Goal: Task Accomplishment & Management: Use online tool/utility

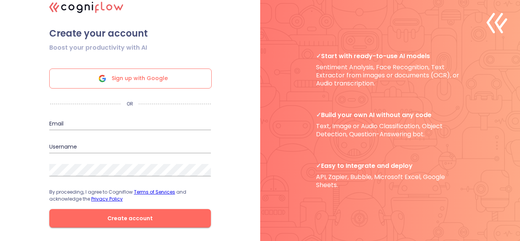
click at [112, 87] on icon at bounding box center [102, 78] width 18 height 18
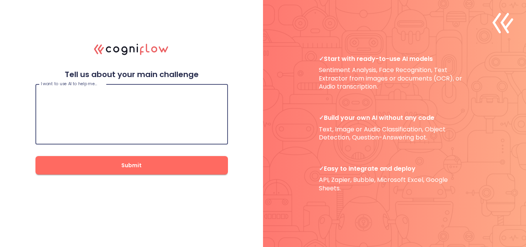
click at [165, 96] on textarea at bounding box center [132, 114] width 182 height 46
type textarea "t"
click at [80, 96] on textarea "To create a frendly," at bounding box center [132, 114] width 182 height 46
click at [80, 95] on textarea "To create a frendly," at bounding box center [132, 114] width 182 height 46
click at [100, 95] on textarea "To create a friendly," at bounding box center [132, 114] width 182 height 46
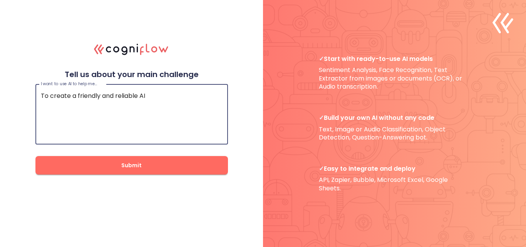
type textarea "To create a friendly and reliable AI"
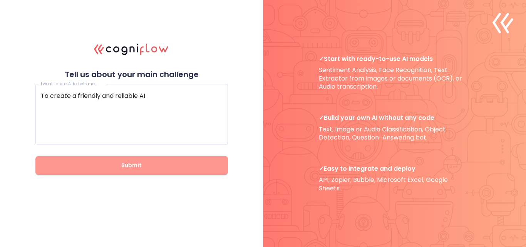
click at [103, 169] on span "Submit" at bounding box center [132, 165] width 168 height 10
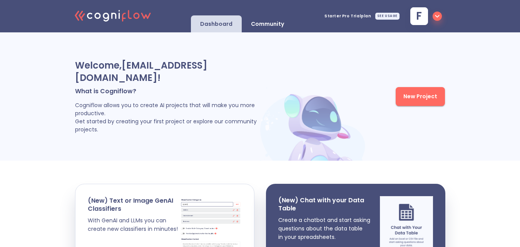
click at [421, 92] on span "New Project" at bounding box center [420, 97] width 34 height 10
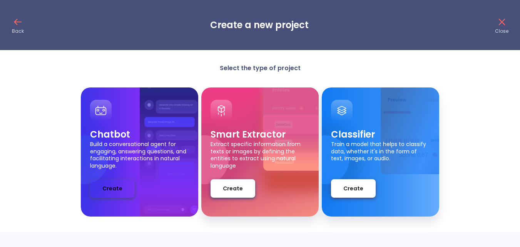
click at [107, 185] on span "Create" at bounding box center [112, 189] width 20 height 10
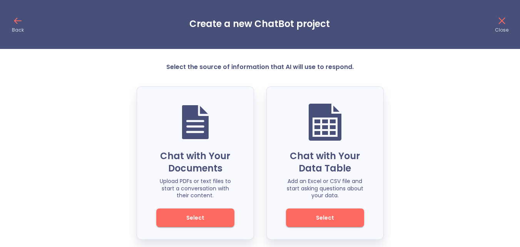
scroll to position [8, 0]
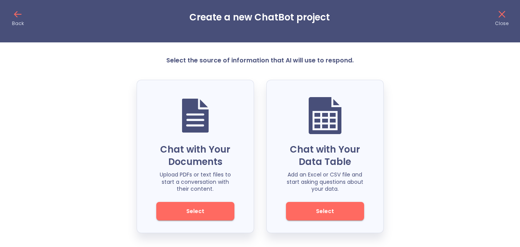
click at [187, 212] on span "Select" at bounding box center [195, 211] width 52 height 10
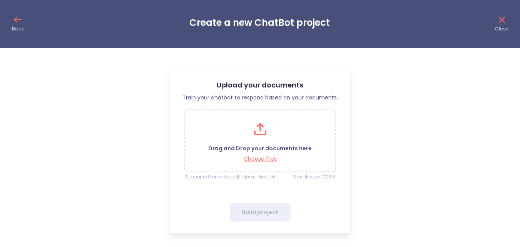
click at [19, 23] on icon at bounding box center [18, 19] width 12 height 12
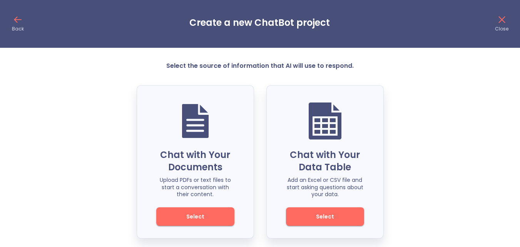
scroll to position [8, 0]
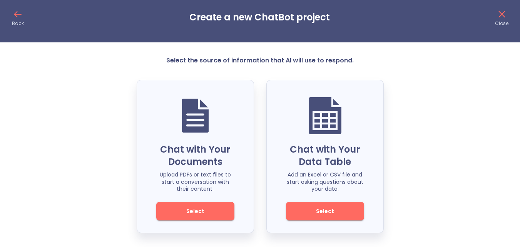
click at [334, 214] on span "Select" at bounding box center [325, 211] width 52 height 10
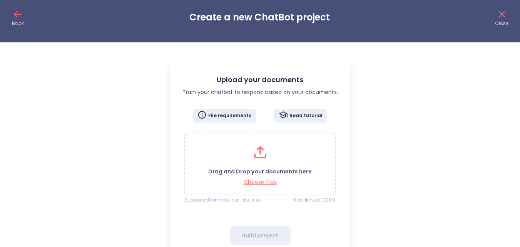
click at [17, 17] on icon at bounding box center [18, 14] width 12 height 12
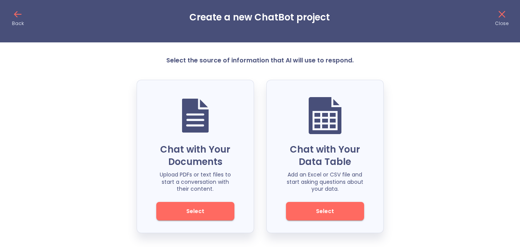
click at [330, 211] on span "Select" at bounding box center [325, 211] width 52 height 10
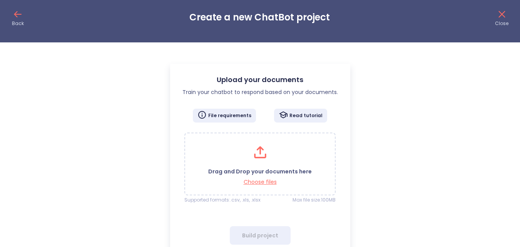
click at [15, 25] on p "Back" at bounding box center [18, 23] width 12 height 6
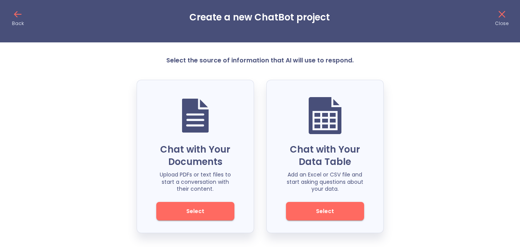
click at [341, 209] on span "Select" at bounding box center [325, 211] width 52 height 10
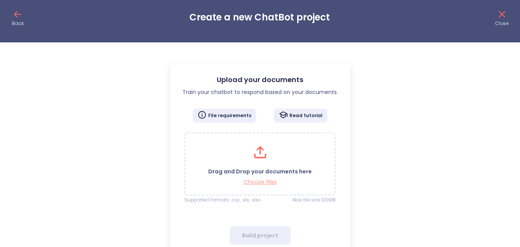
click at [254, 184] on p "Choose files" at bounding box center [260, 181] width 104 height 7
click at [256, 181] on p "Choose files" at bounding box center [260, 181] width 104 height 7
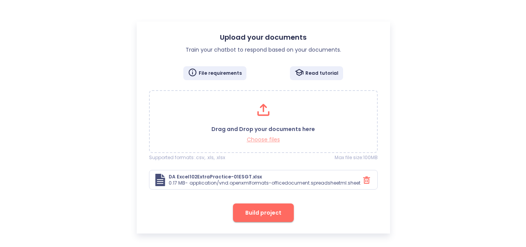
scroll to position [50, 0]
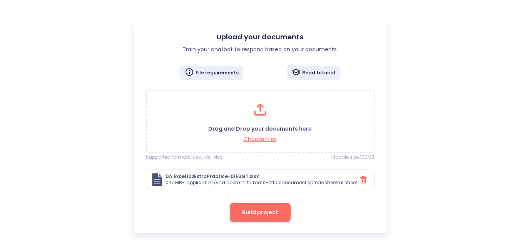
click at [239, 211] on button "Build project" at bounding box center [260, 212] width 61 height 18
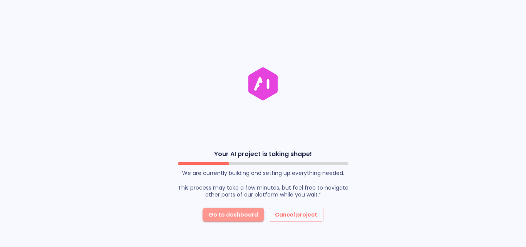
click at [237, 215] on span "Go to dashboard" at bounding box center [233, 215] width 49 height 10
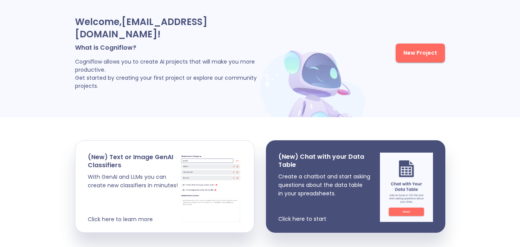
scroll to position [45, 0]
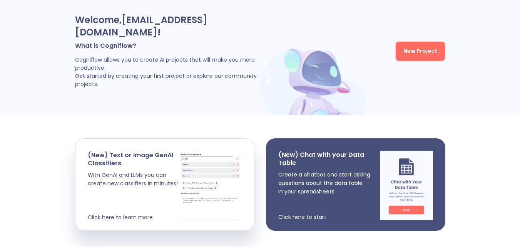
click at [437, 188] on div "(New) Chat with your Data Table Create a chatbot and start asking questions abo…" at bounding box center [355, 184] width 179 height 92
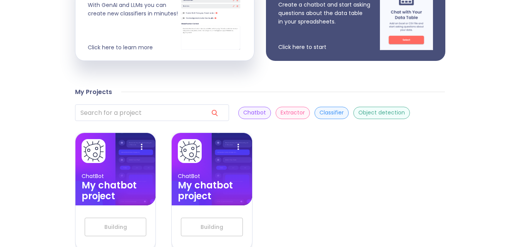
scroll to position [240, 0]
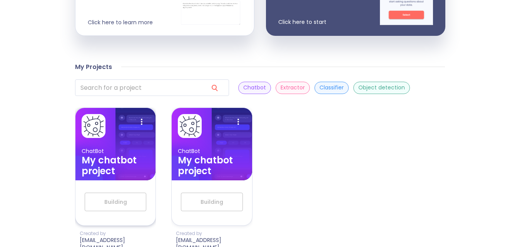
click at [107, 133] on img at bounding box center [101, 181] width 52 height 97
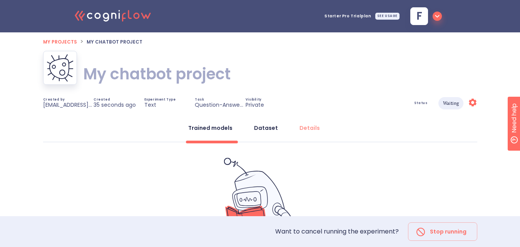
click at [266, 128] on div "Dataset" at bounding box center [266, 128] width 24 height 8
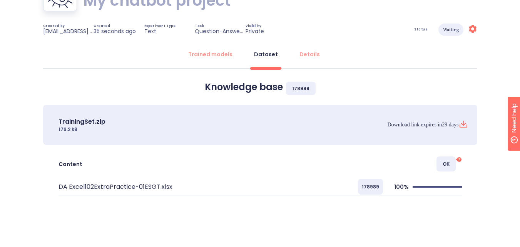
scroll to position [88, 0]
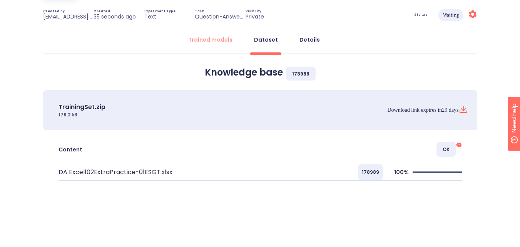
click at [306, 42] on div "Details" at bounding box center [309, 40] width 20 height 8
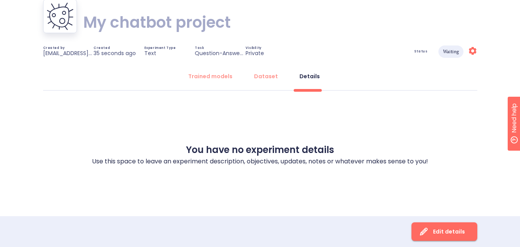
scroll to position [52, 0]
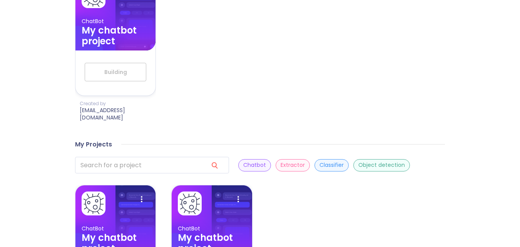
scroll to position [419, 0]
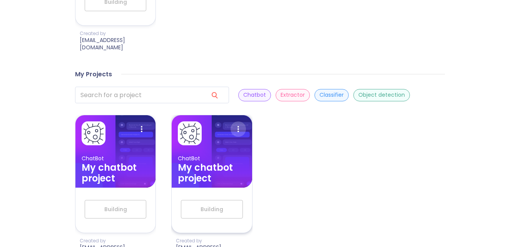
click at [238, 121] on icon at bounding box center [238, 128] width 15 height 15
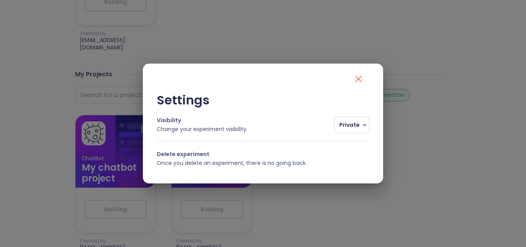
click at [356, 82] on icon "close" at bounding box center [358, 79] width 12 height 12
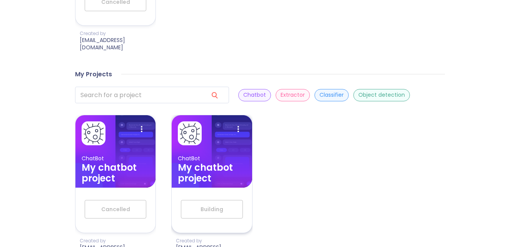
click at [224, 162] on h3 "My chatbot project" at bounding box center [212, 173] width 68 height 22
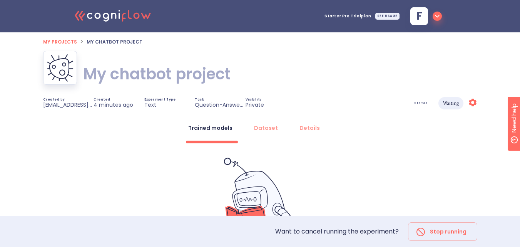
click at [422, 106] on div "Status Waiting Settings" at bounding box center [386, 103] width 181 height 12
click at [419, 105] on div "Status Waiting Settings" at bounding box center [386, 103] width 181 height 12
click at [424, 99] on div "Status Waiting Settings" at bounding box center [386, 103] width 181 height 12
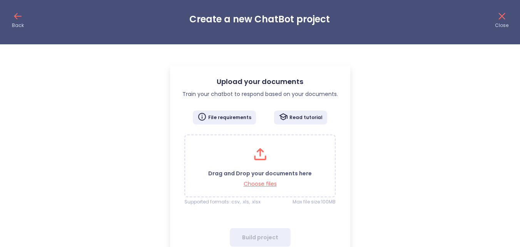
scroll to position [4, 0]
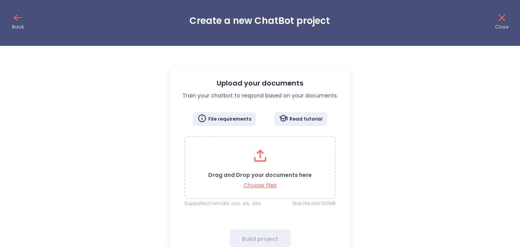
click at [22, 18] on icon at bounding box center [18, 18] width 12 height 12
click at [18, 22] on icon at bounding box center [18, 18] width 12 height 12
click at [18, 26] on p "Back" at bounding box center [18, 27] width 12 height 6
click at [13, 22] on icon at bounding box center [18, 18] width 12 height 12
drag, startPoint x: 13, startPoint y: 22, endPoint x: 18, endPoint y: 14, distance: 9.2
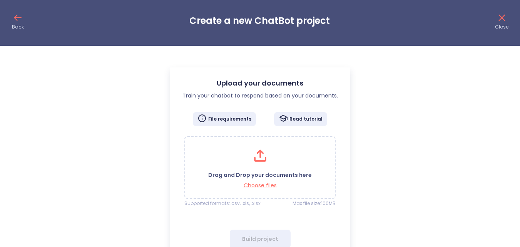
click at [18, 14] on icon at bounding box center [18, 18] width 12 height 12
click at [20, 19] on icon at bounding box center [18, 18] width 12 height 12
click at [22, 19] on icon at bounding box center [18, 18] width 12 height 12
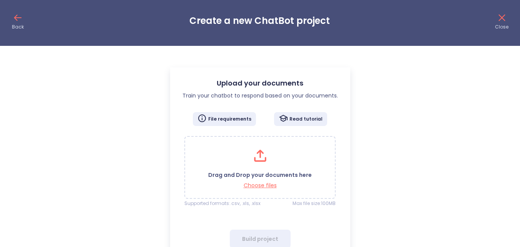
click at [15, 18] on icon at bounding box center [16, 17] width 3 height 5
click at [17, 20] on icon at bounding box center [16, 17] width 3 height 5
click at [498, 20] on icon at bounding box center [502, 18] width 12 height 12
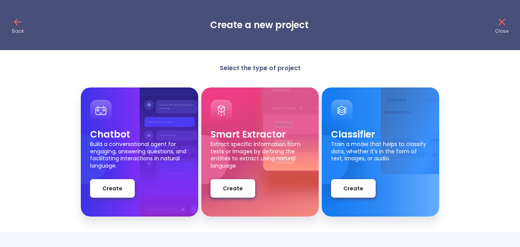
click at [19, 27] on icon at bounding box center [18, 22] width 12 height 12
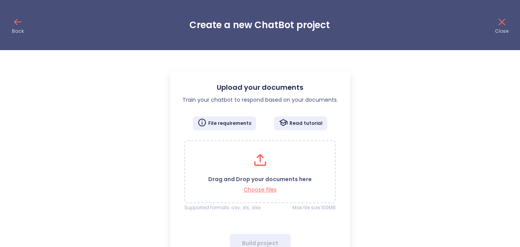
scroll to position [4, 0]
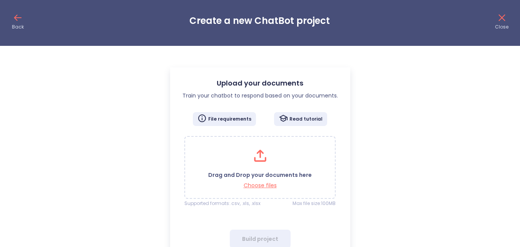
click at [28, 24] on div "Back Create a new ChatBot project Close" at bounding box center [260, 21] width 520 height 50
click at [22, 22] on icon at bounding box center [18, 18] width 12 height 12
click at [22, 23] on icon at bounding box center [18, 18] width 12 height 12
click at [497, 22] on icon at bounding box center [502, 18] width 12 height 12
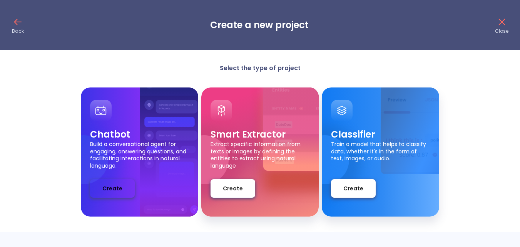
click at [104, 189] on span "Create" at bounding box center [112, 189] width 20 height 10
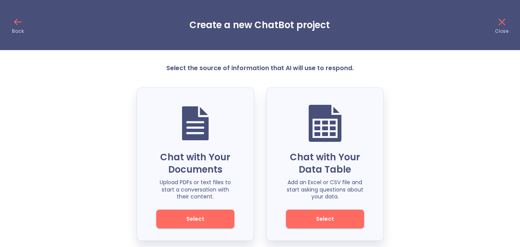
click at [341, 214] on span "Select" at bounding box center [325, 219] width 52 height 10
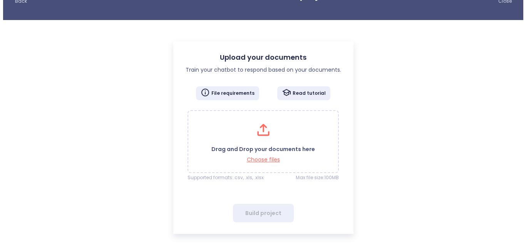
scroll to position [31, 0]
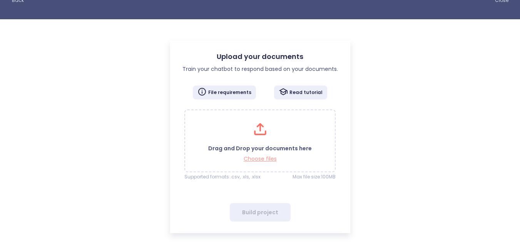
click at [267, 159] on p "Choose files" at bounding box center [260, 158] width 104 height 7
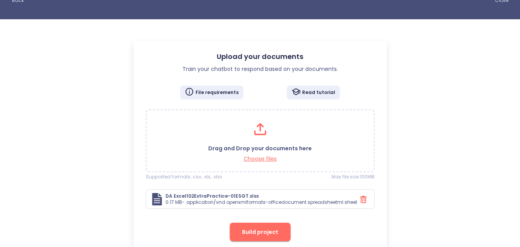
click at [273, 237] on button "Build project" at bounding box center [260, 231] width 61 height 18
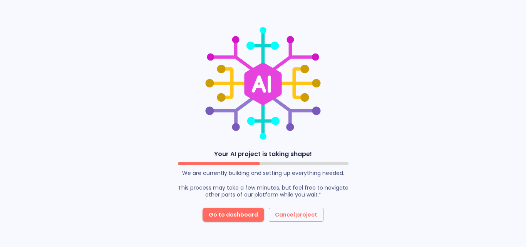
click at [292, 220] on button "Cancel project" at bounding box center [296, 214] width 55 height 14
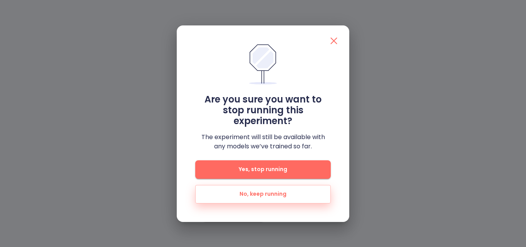
click at [282, 221] on div "Are you sure you want to stop running this experiment? The experiment will stil…" at bounding box center [263, 123] width 172 height 196
click at [297, 173] on span "Yes, stop running" at bounding box center [262, 169] width 111 height 10
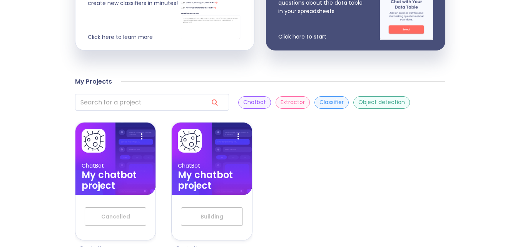
scroll to position [240, 0]
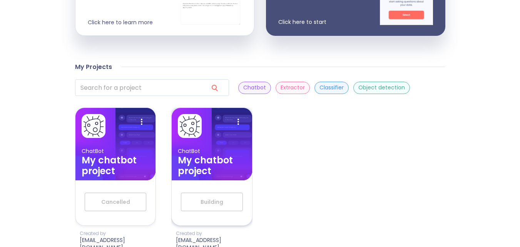
click p "ChatBot"
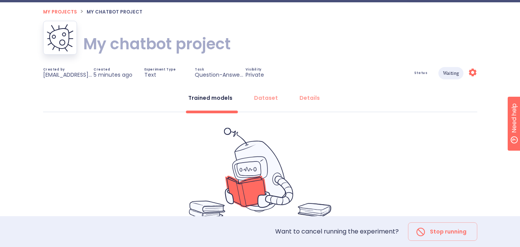
scroll to position [28, 0]
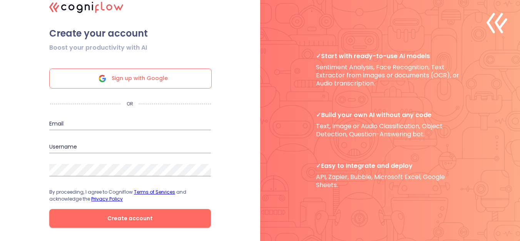
click at [68, 79] on div "Sign up with Google" at bounding box center [130, 79] width 162 height 20
click at [66, 86] on div "Sign up with Google" at bounding box center [130, 79] width 162 height 20
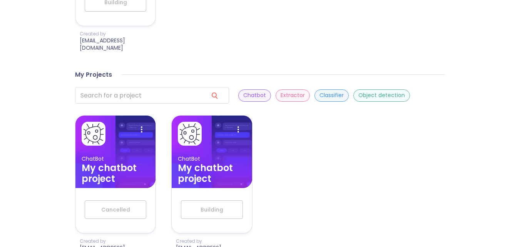
scroll to position [419, 0]
click at [204, 162] on h3 "My chatbot project" at bounding box center [212, 173] width 68 height 22
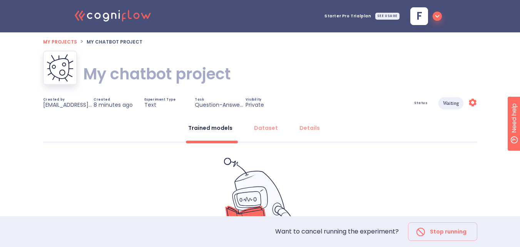
click at [101, 103] on p "8 minutes ago" at bounding box center [113, 104] width 39 height 7
click at [71, 107] on p "[EMAIL_ADDRESS][DOMAIN_NAME]" at bounding box center [68, 104] width 50 height 7
click at [273, 124] on div "Dataset" at bounding box center [266, 128] width 24 height 8
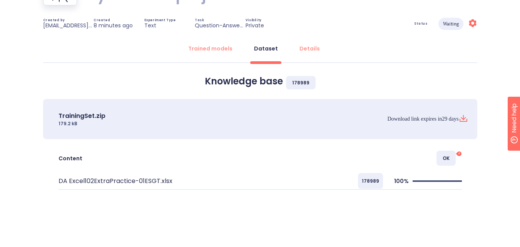
scroll to position [80, 0]
click at [440, 160] on span "OK" at bounding box center [445, 157] width 19 height 15
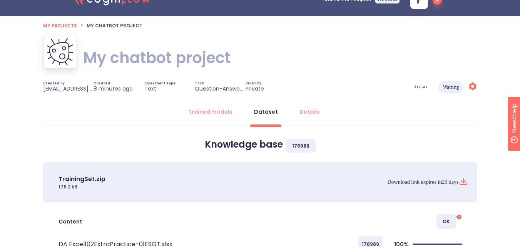
scroll to position [0, 0]
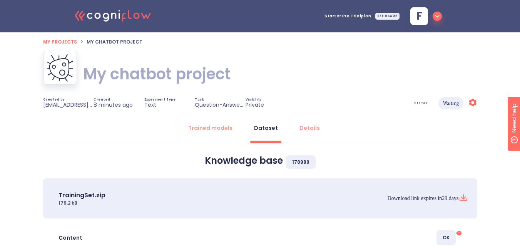
click at [473, 107] on icon "Settings" at bounding box center [472, 102] width 9 height 9
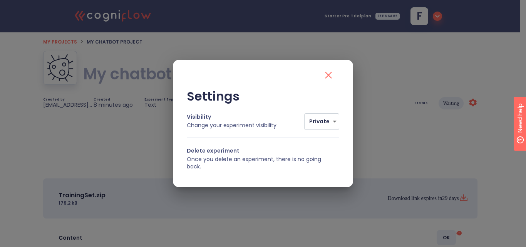
click at [328, 79] on icon "close" at bounding box center [328, 75] width 7 height 7
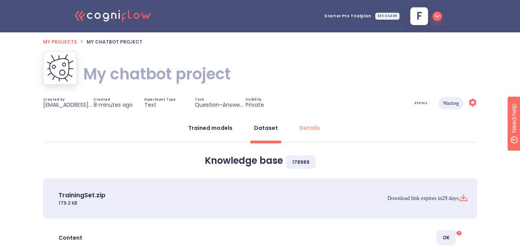
click at [209, 128] on div "Trained models" at bounding box center [210, 128] width 44 height 8
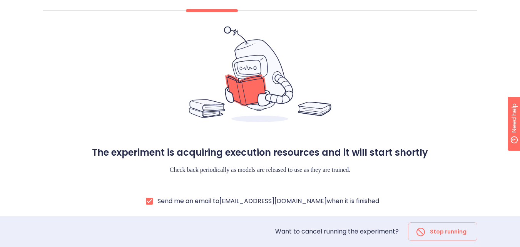
scroll to position [132, 0]
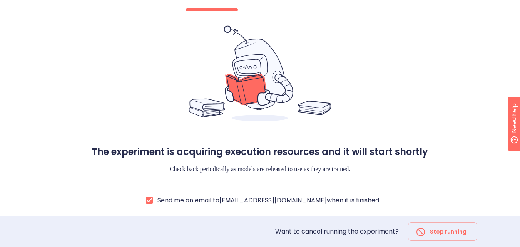
click at [88, 222] on div "Want to cancel running the experiment? Stop running" at bounding box center [260, 231] width 434 height 18
click at [92, 235] on div "Want to cancel running the experiment? Stop running" at bounding box center [260, 231] width 434 height 18
click at [93, 239] on div "Want to cancel running the experiment? Stop running" at bounding box center [260, 231] width 434 height 18
click at [93, 237] on div "Want to cancel running the experiment? Stop running" at bounding box center [260, 231] width 434 height 18
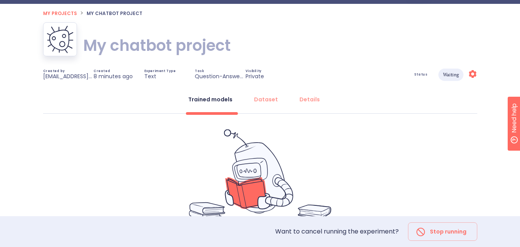
scroll to position [29, 0]
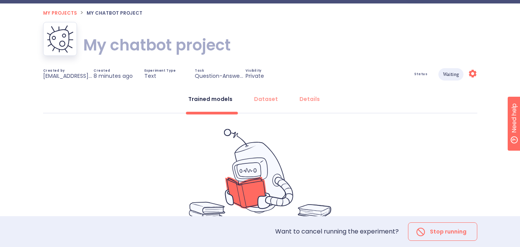
click at [433, 230] on div "Stop running" at bounding box center [442, 231] width 69 height 13
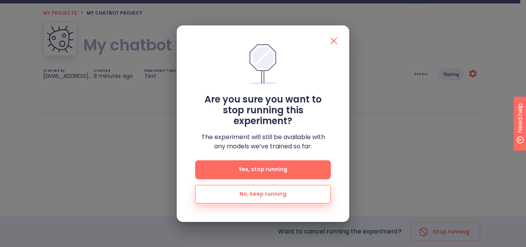
click at [288, 198] on span "No, keep running" at bounding box center [263, 194] width 110 height 10
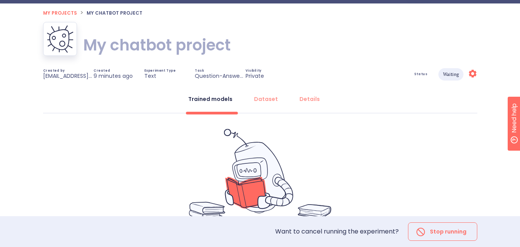
click at [432, 230] on div "Stop running" at bounding box center [442, 231] width 69 height 13
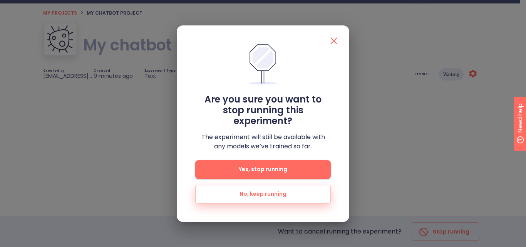
click at [287, 170] on span "Yes, stop running" at bounding box center [262, 169] width 111 height 10
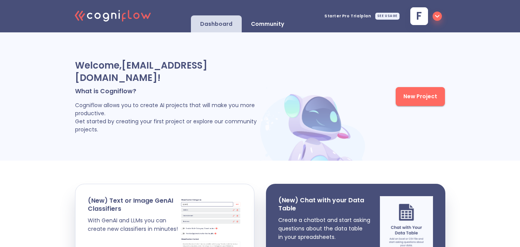
click at [427, 92] on span "New Project" at bounding box center [420, 97] width 34 height 10
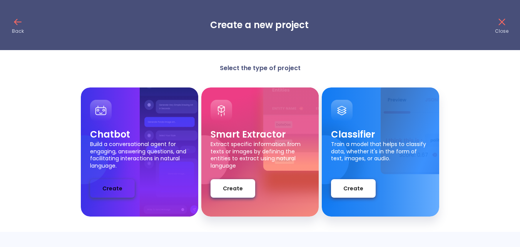
click at [112, 192] on span "Create" at bounding box center [112, 189] width 20 height 10
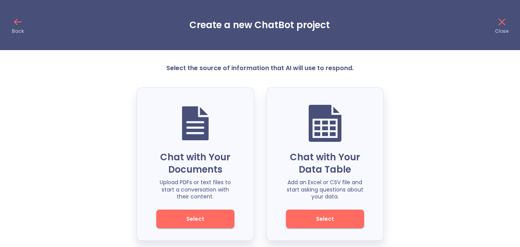
click at [339, 213] on button "Select" at bounding box center [325, 218] width 78 height 18
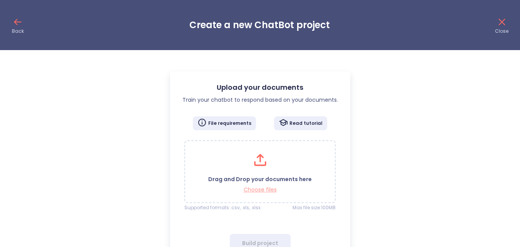
click at [256, 191] on p "Choose files" at bounding box center [260, 189] width 104 height 7
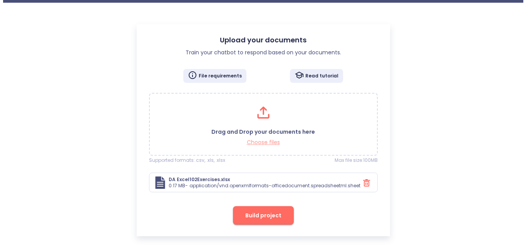
scroll to position [50, 0]
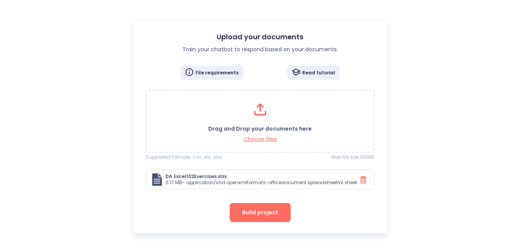
click at [260, 210] on span "Build project" at bounding box center [260, 212] width 36 height 10
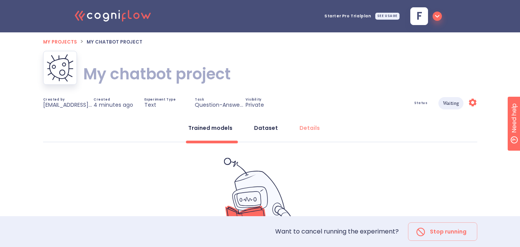
click at [266, 126] on div "Dataset" at bounding box center [266, 128] width 24 height 8
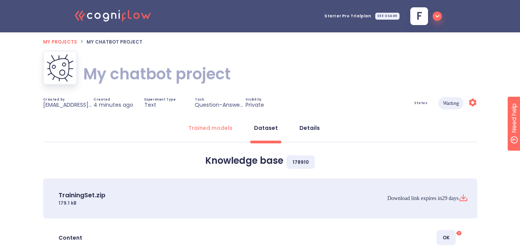
click at [308, 122] on button "Details" at bounding box center [310, 128] width 30 height 18
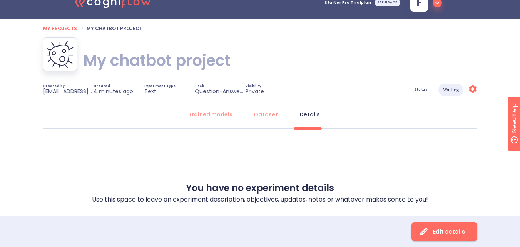
scroll to position [52, 0]
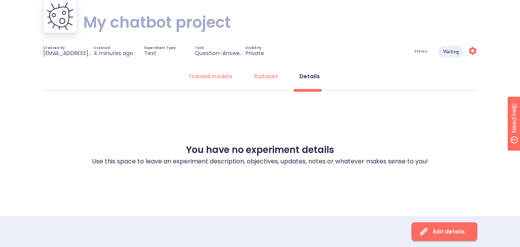
click at [449, 236] on div "Edit details" at bounding box center [441, 231] width 47 height 13
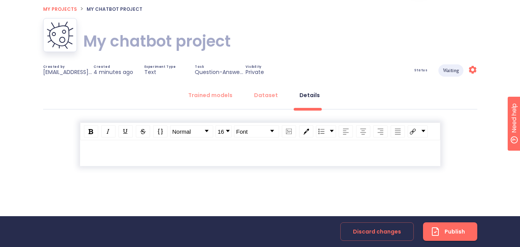
scroll to position [34, 0]
click at [259, 133] on link "Font" at bounding box center [256, 131] width 44 height 12
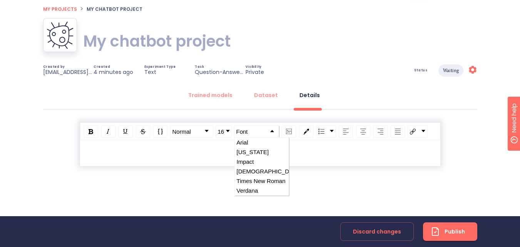
click at [256, 164] on li "Impact" at bounding box center [262, 162] width 54 height 10
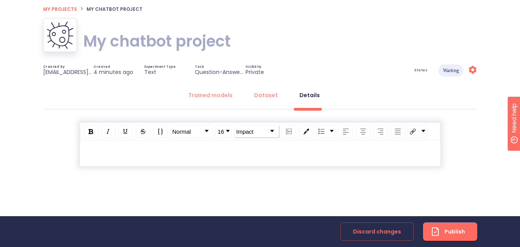
click at [249, 135] on link "Impact" at bounding box center [256, 131] width 44 height 12
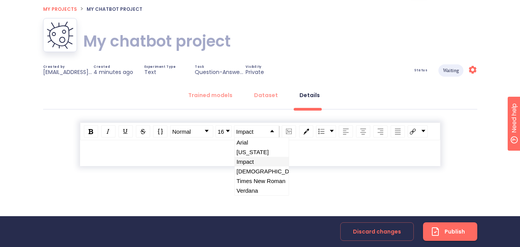
click at [257, 130] on link "Impact" at bounding box center [256, 131] width 44 height 12
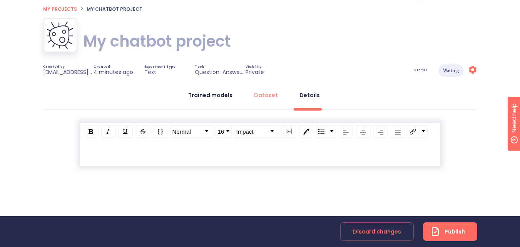
click at [211, 95] on div "Trained models" at bounding box center [210, 95] width 44 height 8
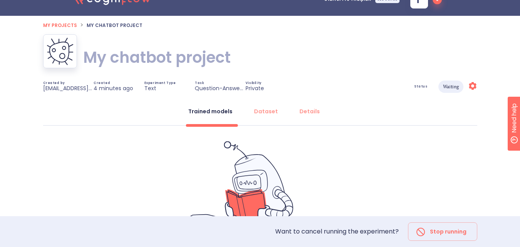
scroll to position [0, 0]
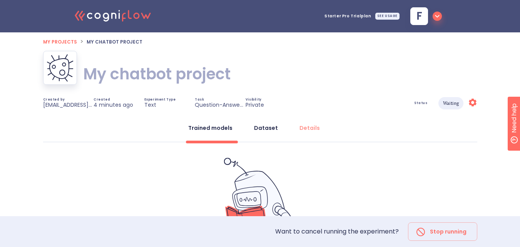
click at [268, 125] on div "Dataset" at bounding box center [266, 128] width 24 height 8
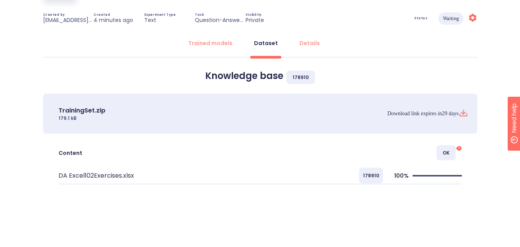
scroll to position [88, 0]
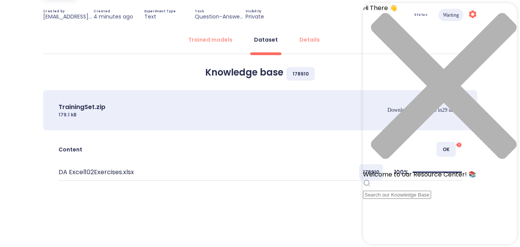
click at [502, 17] on div "close resource center" at bounding box center [440, 91] width 154 height 157
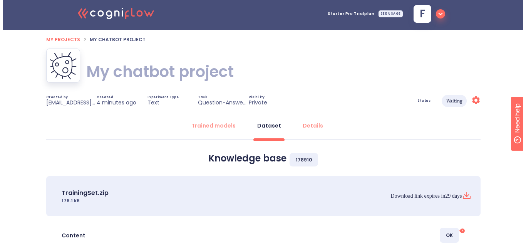
scroll to position [0, 0]
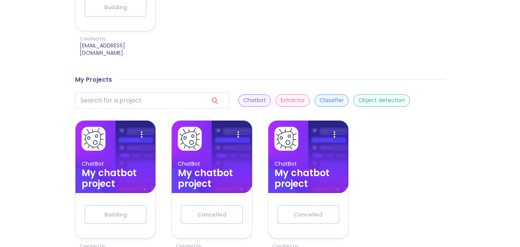
scroll to position [414, 0]
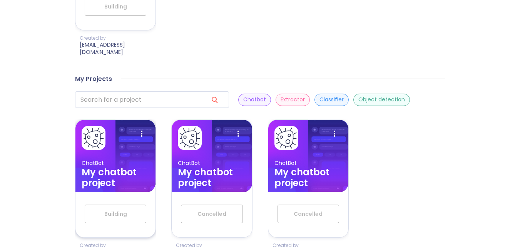
click at [92, 127] on img at bounding box center [94, 138] width 22 height 22
